Goal: Information Seeking & Learning: Learn about a topic

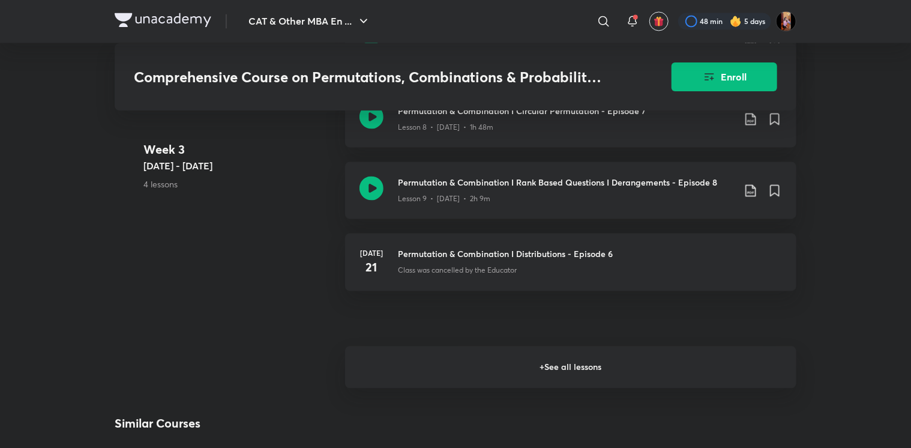
scroll to position [1131, 0]
click at [379, 373] on h6 "+ See all lessons" at bounding box center [570, 367] width 451 height 42
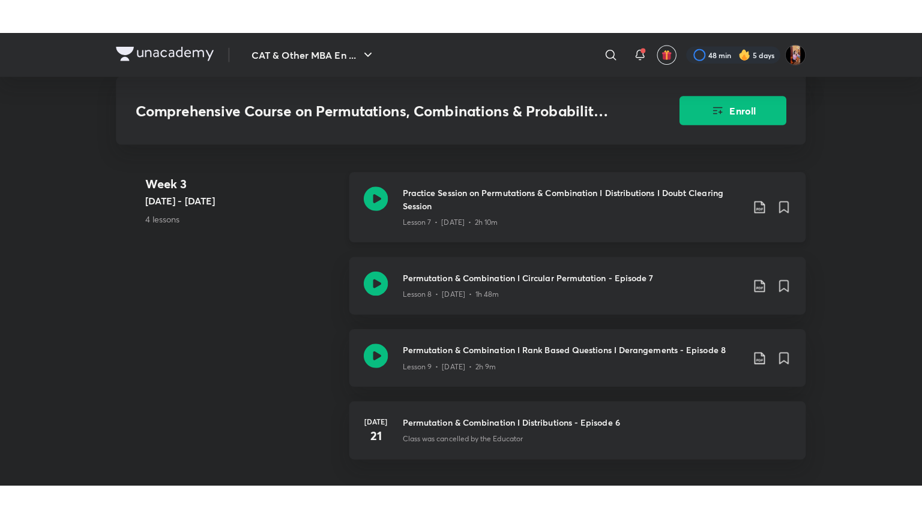
scroll to position [1036, 0]
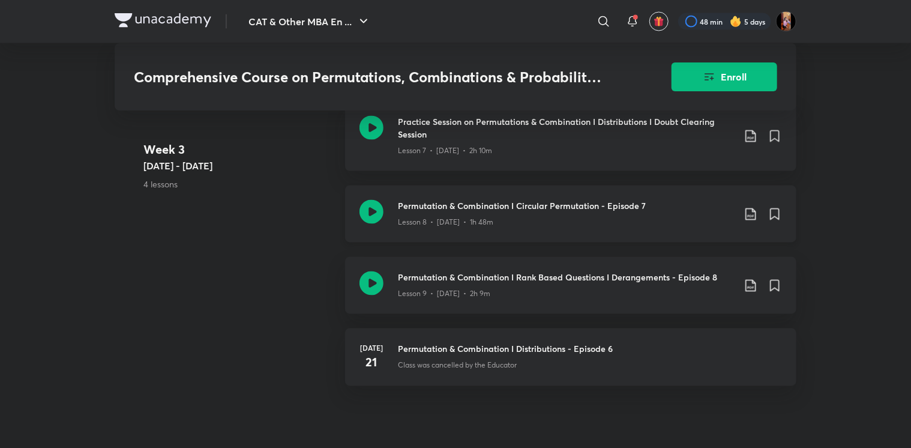
click at [451, 212] on h3 "Permutation & Combination I Circular Permutation - Episode 7" at bounding box center [566, 206] width 336 height 13
